Goal: Book appointment/travel/reservation

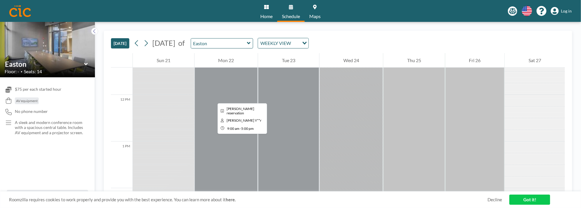
scroll to position [506, 0]
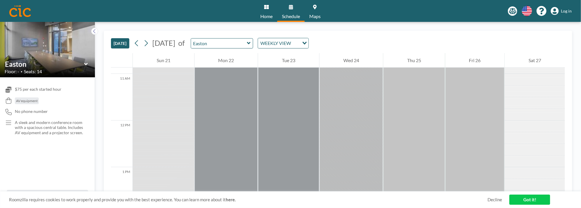
click at [250, 43] on icon at bounding box center [248, 43] width 3 height 2
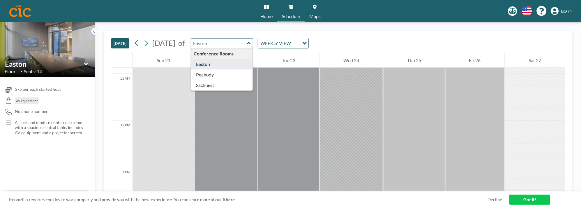
click at [369, 38] on div "TODAY September 2025 of Conference Rooms Easton Peabody Sachuest WEEKLY VIEW Lo…" at bounding box center [338, 42] width 454 height 22
click at [373, 35] on div "TODAY September 2025 of Conference Rooms Easton Peabody Sachuest WEEKLY VIEW Lo…" at bounding box center [338, 42] width 454 height 22
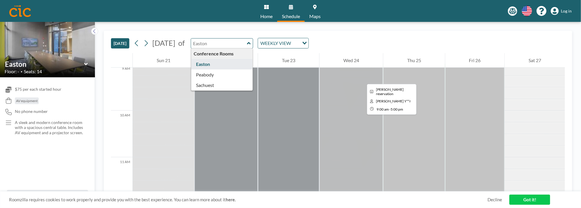
scroll to position [419, 0]
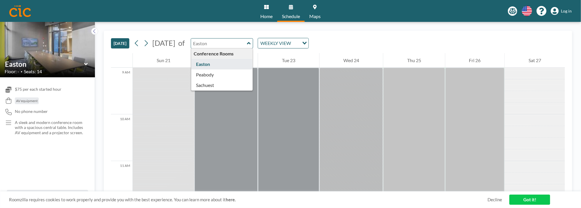
click at [86, 64] on icon at bounding box center [85, 64] width 3 height 2
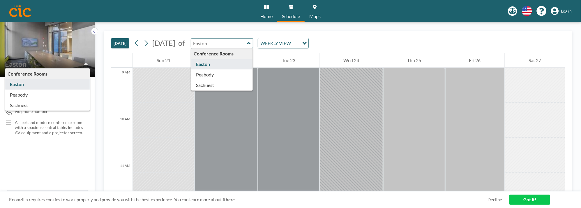
type input "Peabody"
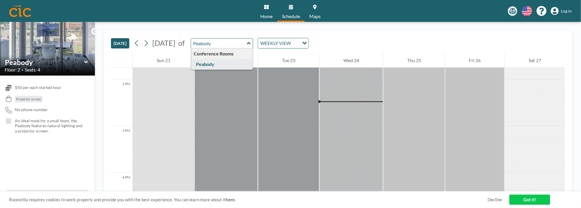
scroll to position [652, 0]
click at [86, 62] on icon at bounding box center [85, 62] width 3 height 2
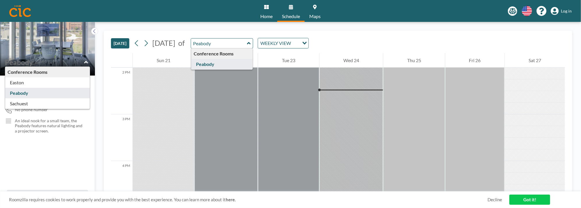
type input "Sachuest"
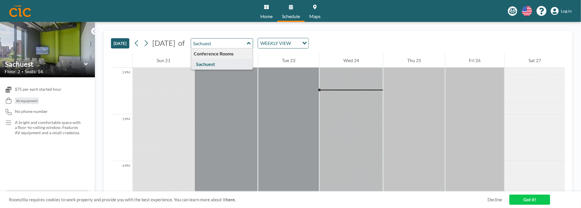
click at [85, 64] on icon at bounding box center [85, 64] width 3 height 2
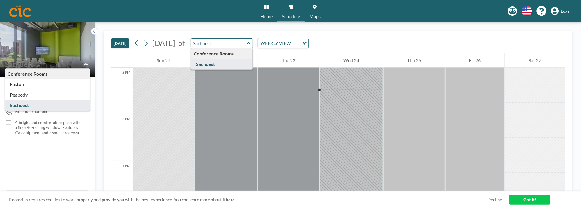
type input "Easton"
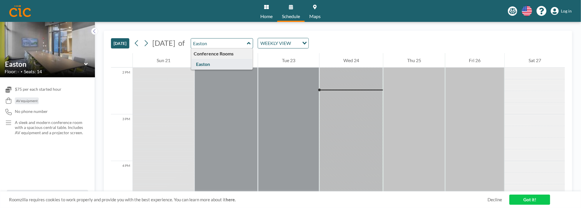
click at [428, 41] on div "TODAY September 2025 of Easton Conference Rooms Easton WEEKLY VIEW Loading..." at bounding box center [338, 42] width 454 height 22
click at [199, 60] on div "Mon 22" at bounding box center [225, 60] width 63 height 15
click at [291, 8] on icon at bounding box center [291, 7] width 4 height 5
click at [265, 8] on icon at bounding box center [266, 7] width 5 height 5
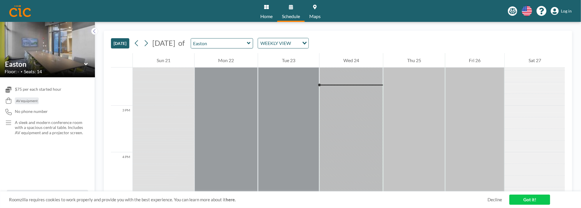
scroll to position [664, 0]
click at [150, 42] on button at bounding box center [145, 42] width 9 height 9
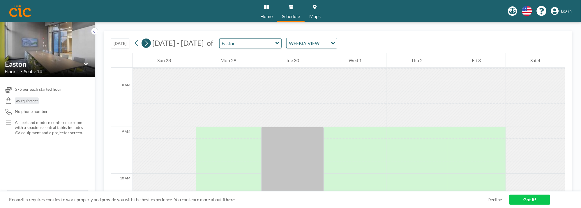
scroll to position [361, 0]
click at [148, 43] on icon at bounding box center [146, 43] width 6 height 9
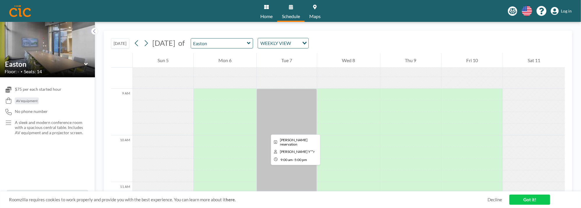
scroll to position [390, 0]
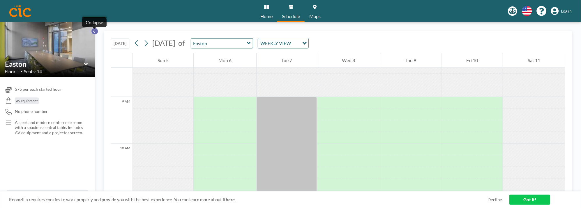
click at [93, 31] on icon at bounding box center [95, 31] width 4 height 6
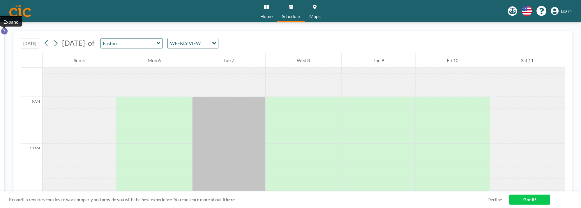
click at [5, 32] on icon at bounding box center [4, 31] width 4 height 6
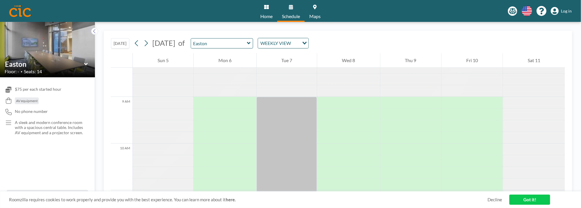
click at [86, 63] on icon at bounding box center [86, 64] width 4 height 6
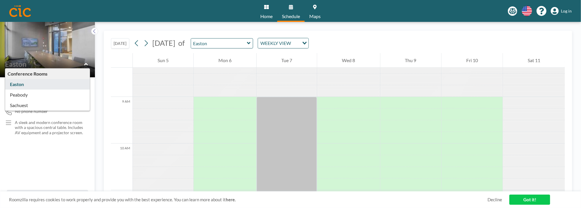
type input "Sachuest"
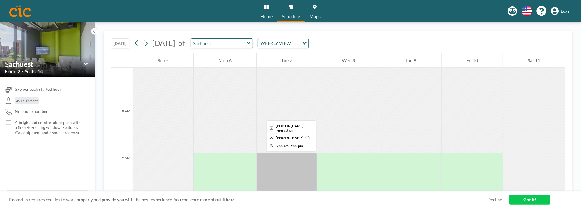
scroll to position [274, 0]
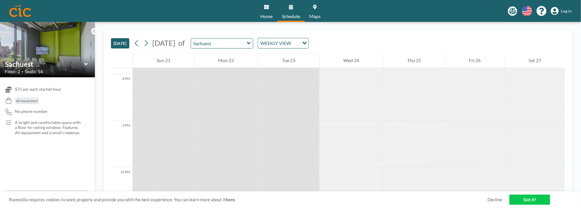
scroll to position [809, 0]
